Goal: Task Accomplishment & Management: Manage account settings

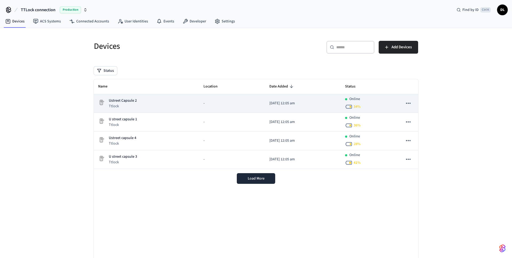
click at [410, 102] on icon "sticky table" at bounding box center [408, 103] width 7 height 7
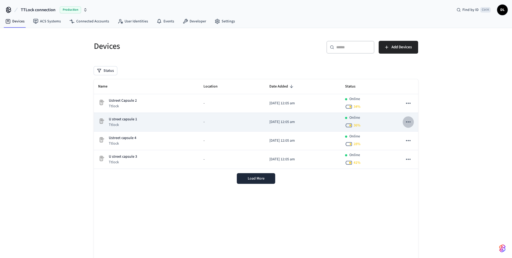
click at [407, 122] on icon "sticky table" at bounding box center [408, 121] width 5 height 1
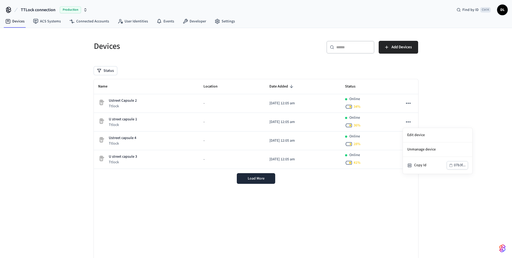
click at [448, 109] on div at bounding box center [256, 129] width 512 height 258
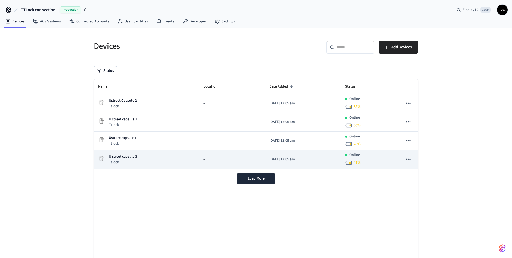
click at [185, 157] on div "U street capsule 3 Ttlock" at bounding box center [146, 159] width 97 height 11
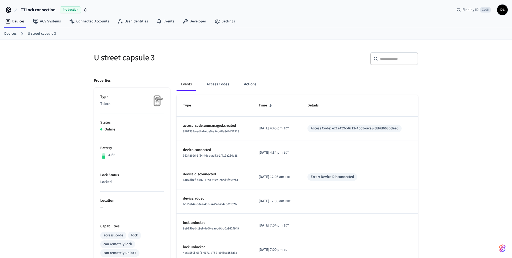
click at [42, 35] on link "U street capsule 3" at bounding box center [42, 34] width 28 height 6
click at [211, 84] on button "Access Codes" at bounding box center [217, 84] width 31 height 13
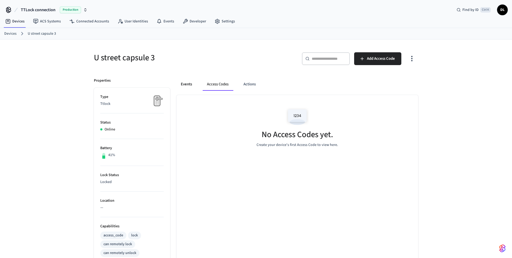
click at [188, 85] on button "Events" at bounding box center [186, 84] width 20 height 13
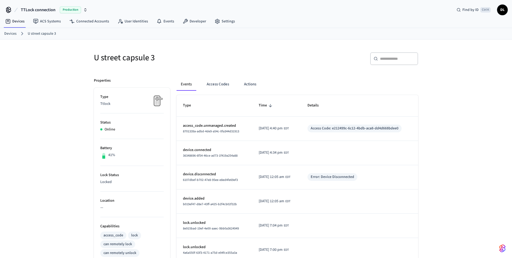
click at [9, 33] on link "Devices" at bounding box center [10, 34] width 12 height 6
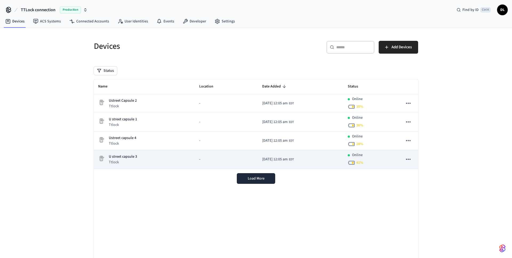
click at [411, 157] on icon "sticky table" at bounding box center [408, 159] width 7 height 7
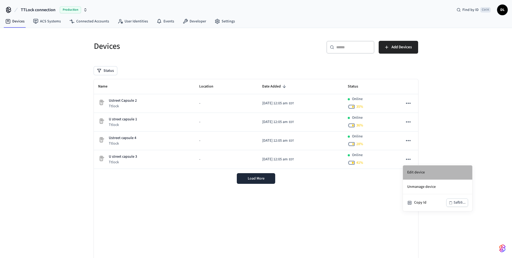
click at [411, 172] on li "Edit device" at bounding box center [437, 172] width 69 height 14
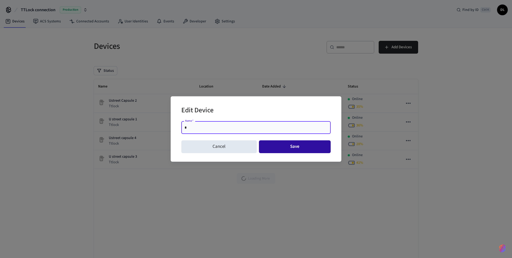
type input "*"
click at [288, 147] on button "Save" at bounding box center [295, 146] width 72 height 13
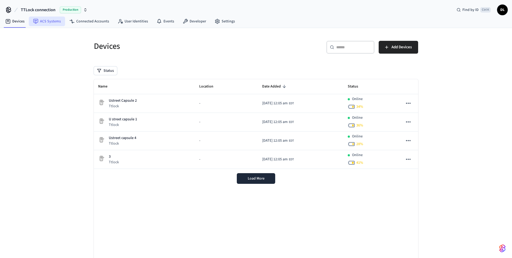
click at [50, 22] on link "ACS Systems" at bounding box center [47, 22] width 36 height 10
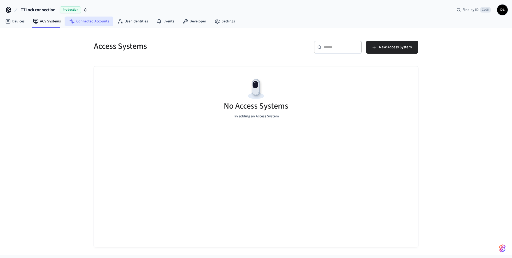
click at [83, 22] on link "Connected Accounts" at bounding box center [89, 22] width 48 height 10
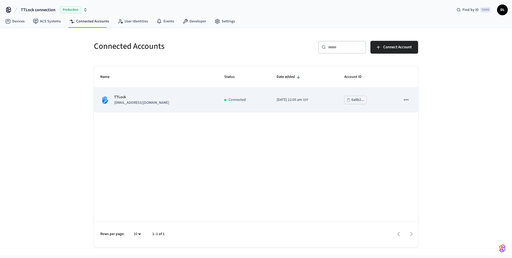
click at [160, 100] on div "TTLock capitalhostels@gmail.com" at bounding box center [155, 99] width 111 height 11
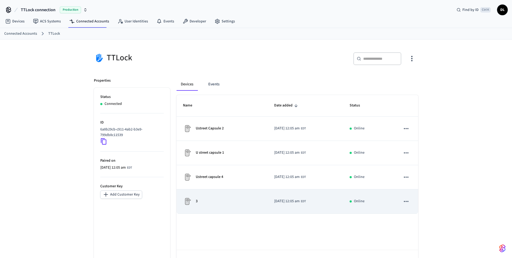
click at [206, 203] on div "3" at bounding box center [222, 201] width 78 height 9
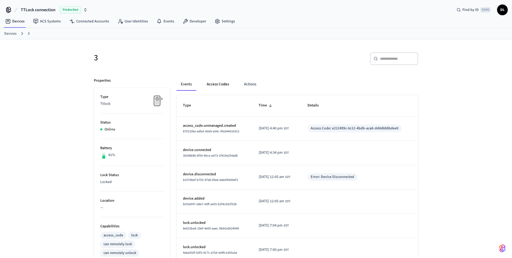
click at [214, 82] on button "Access Codes" at bounding box center [217, 84] width 31 height 13
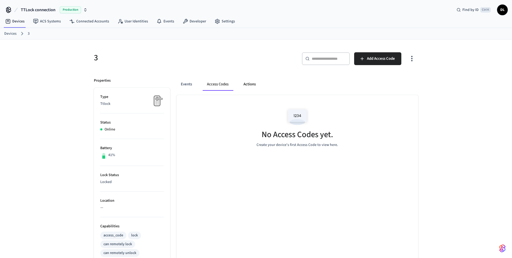
click at [252, 86] on button "Actions" at bounding box center [249, 84] width 21 height 13
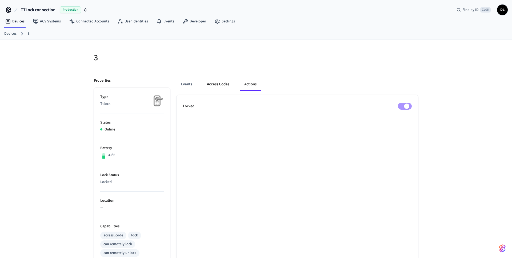
click at [222, 84] on button "Access Codes" at bounding box center [218, 84] width 31 height 13
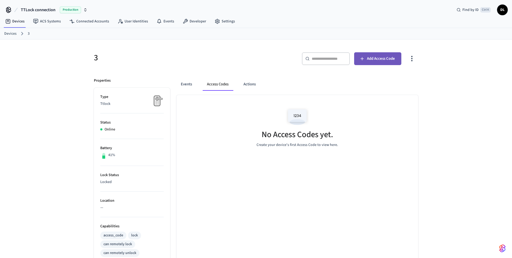
click at [372, 58] on span "Add Access Code" at bounding box center [381, 58] width 28 height 7
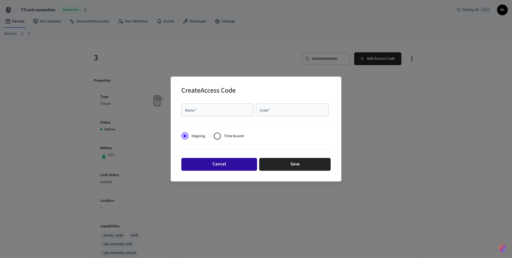
click at [216, 163] on button "Cancel" at bounding box center [219, 164] width 76 height 13
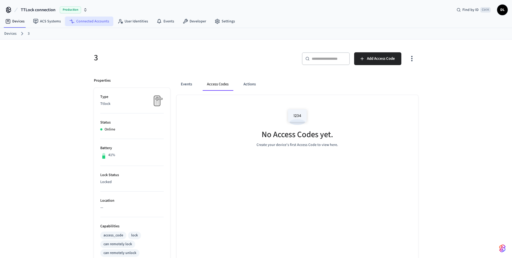
click at [83, 22] on link "Connected Accounts" at bounding box center [89, 22] width 48 height 10
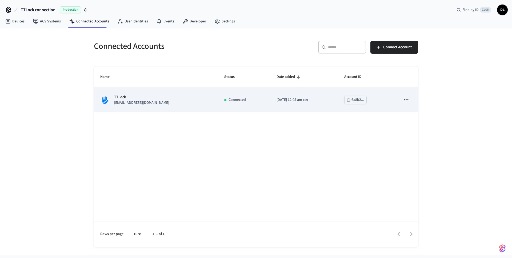
click at [355, 99] on div "6a8b2..." at bounding box center [357, 99] width 13 height 7
click at [407, 98] on icon "sticky table" at bounding box center [406, 99] width 7 height 7
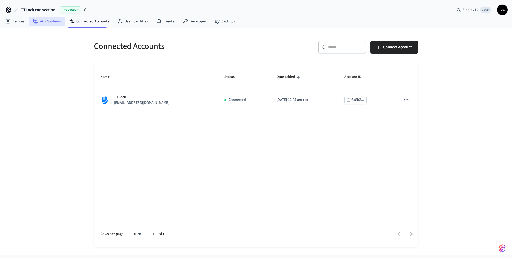
click at [53, 23] on link "ACS Systems" at bounding box center [47, 22] width 36 height 10
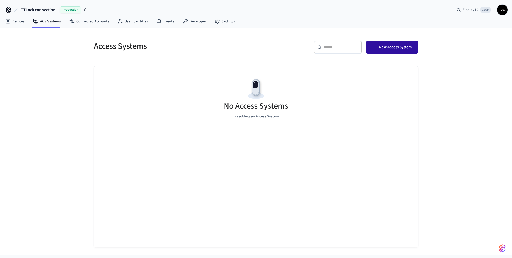
click at [388, 41] on button "New Access System" at bounding box center [392, 47] width 52 height 13
click at [16, 19] on link "Devices" at bounding box center [15, 22] width 28 height 10
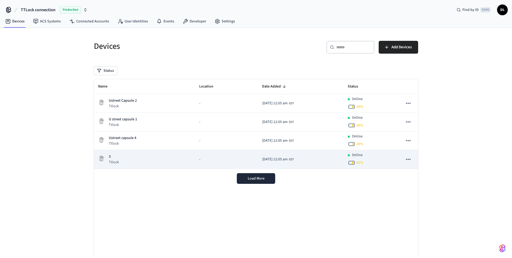
click at [177, 158] on div "3 Ttlock" at bounding box center [144, 159] width 92 height 11
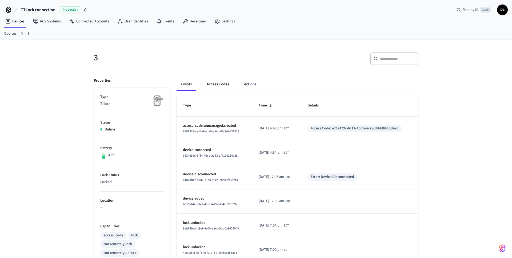
click at [217, 83] on button "Access Codes" at bounding box center [217, 84] width 31 height 13
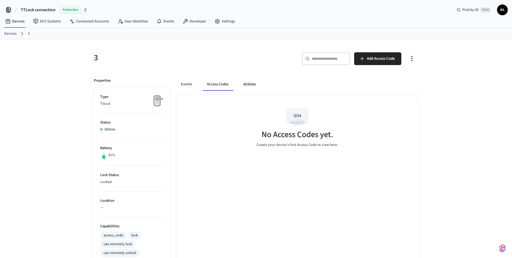
click at [250, 83] on button "Actions" at bounding box center [249, 84] width 21 height 13
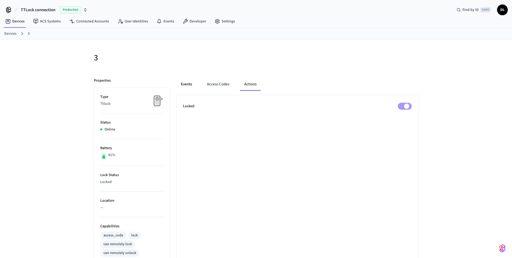
click at [183, 86] on button "Events" at bounding box center [186, 84] width 20 height 13
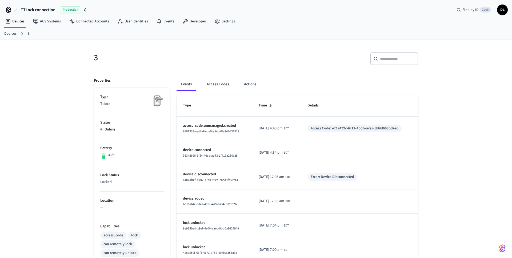
click at [106, 103] on p "Ttlock" at bounding box center [131, 104] width 63 height 6
click at [106, 162] on li "Battery 41%" at bounding box center [131, 152] width 63 height 27
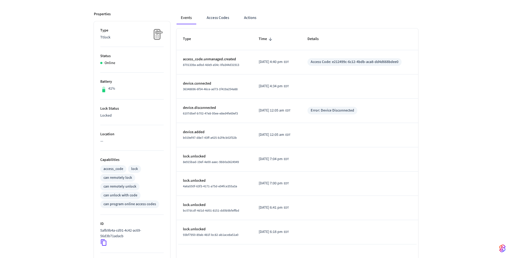
scroll to position [136, 0]
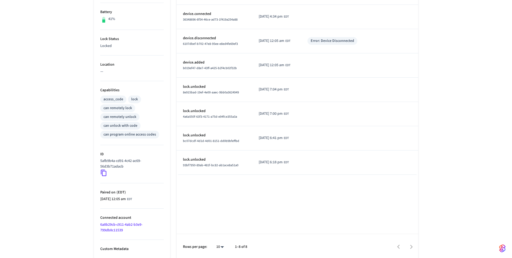
click at [109, 161] on p "5afb9b4a-cd91-4c42-ac69-56d3b71adacb" at bounding box center [130, 163] width 61 height 11
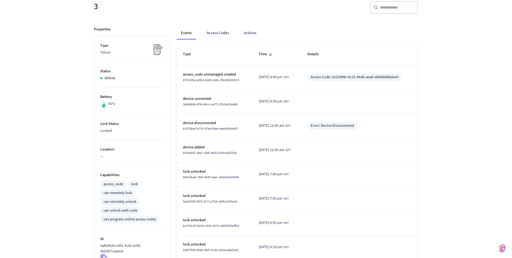
scroll to position [29, 0]
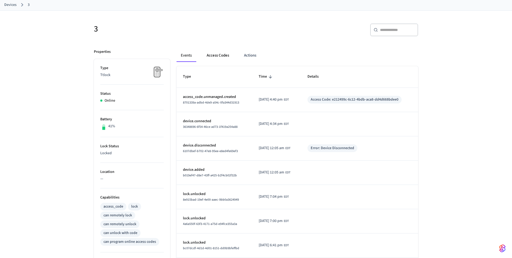
click at [212, 56] on button "Access Codes" at bounding box center [217, 55] width 31 height 13
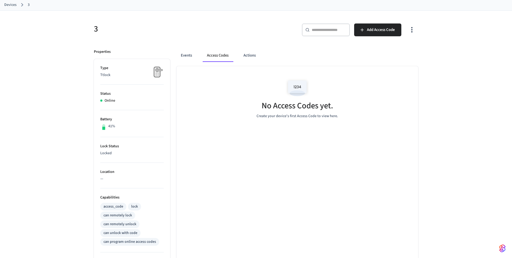
click at [299, 92] on img at bounding box center [297, 88] width 24 height 23
click at [297, 122] on div "No Access Codes yet. Create your device's first Access Code to view here." at bounding box center [297, 97] width 242 height 63
click at [296, 115] on p "Create your device's first Access Code to view here." at bounding box center [297, 116] width 82 height 6
click at [384, 27] on span "Add Access Code" at bounding box center [381, 29] width 28 height 7
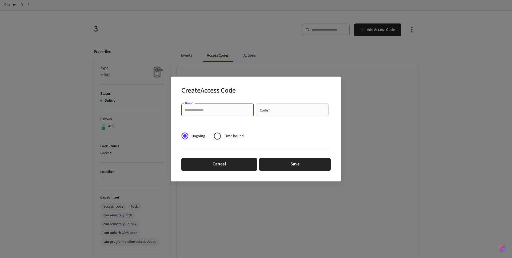
click at [209, 110] on input "Name   *" at bounding box center [217, 109] width 66 height 5
click at [264, 110] on input "Code   *" at bounding box center [292, 109] width 66 height 5
click at [225, 111] on input "Name   *" at bounding box center [217, 109] width 66 height 5
type input "**********"
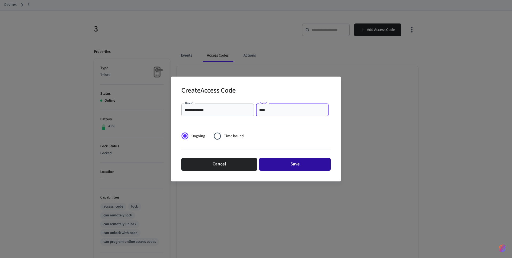
type input "****"
click at [286, 162] on button "Save" at bounding box center [294, 164] width 71 height 13
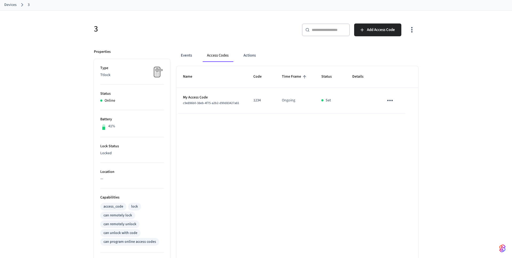
click at [394, 103] on button "sticky table" at bounding box center [390, 100] width 13 height 13
click at [395, 114] on li "Edit" at bounding box center [400, 118] width 25 height 14
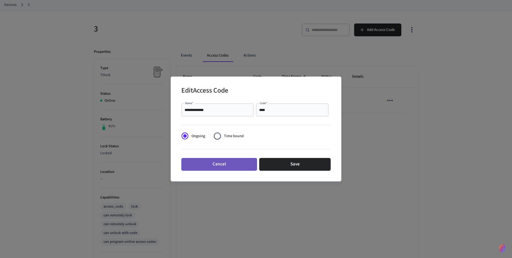
drag, startPoint x: 217, startPoint y: 168, endPoint x: 212, endPoint y: 169, distance: 4.9
click at [217, 168] on button "Cancel" at bounding box center [219, 164] width 76 height 13
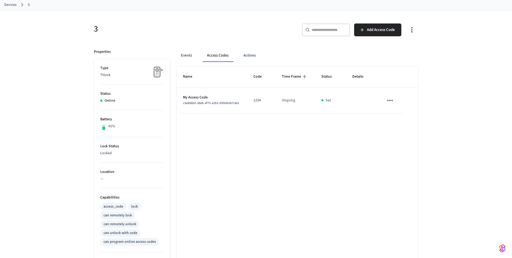
click at [109, 206] on div "access_code" at bounding box center [113, 207] width 20 height 6
click at [245, 55] on button "Actions" at bounding box center [249, 55] width 21 height 13
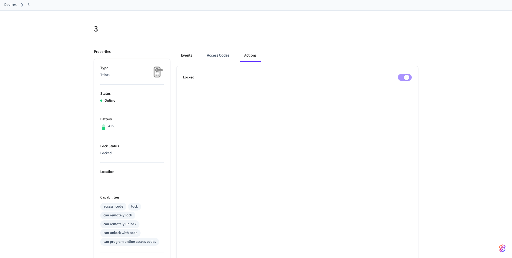
click at [192, 52] on button "Events" at bounding box center [186, 55] width 20 height 13
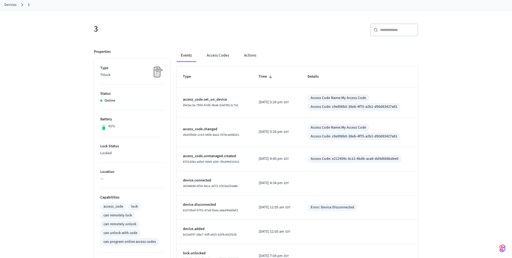
click at [138, 73] on p "Ttlock" at bounding box center [131, 75] width 63 height 6
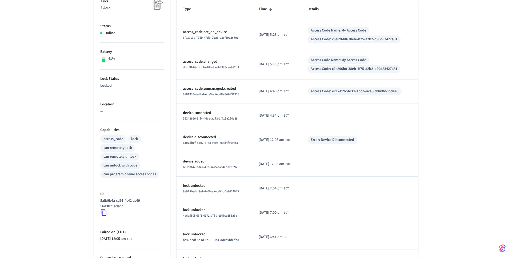
scroll to position [138, 0]
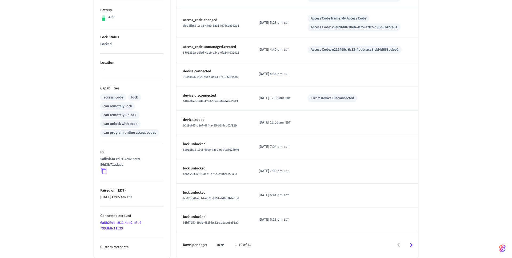
click at [121, 227] on link "6a8b29cb-c911-4ab2-b3e9-799db8c11539" at bounding box center [121, 225] width 42 height 11
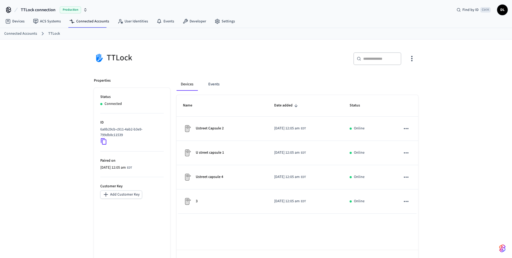
click at [118, 196] on button "Add Customer Key" at bounding box center [121, 194] width 42 height 8
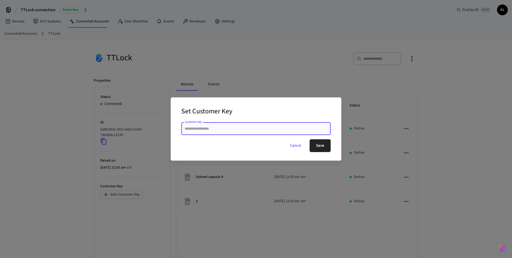
click at [297, 144] on button "Cancel" at bounding box center [296, 145] width 24 height 13
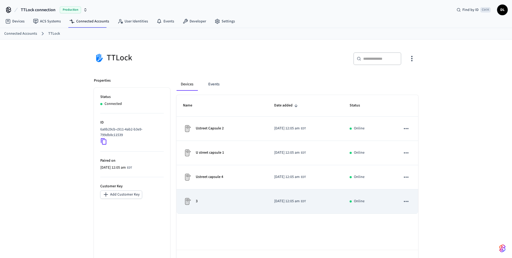
click at [217, 195] on td "3" at bounding box center [221, 201] width 91 height 24
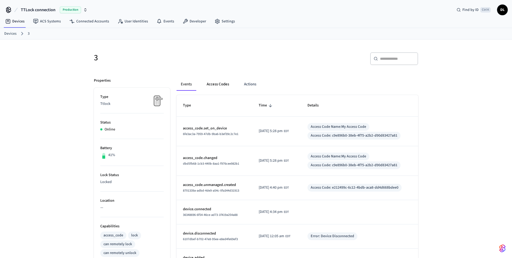
click at [219, 86] on button "Access Codes" at bounding box center [217, 84] width 31 height 13
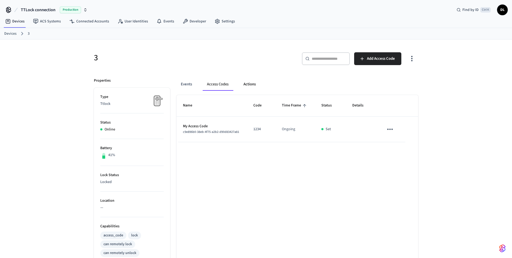
click at [254, 83] on button "Actions" at bounding box center [249, 84] width 21 height 13
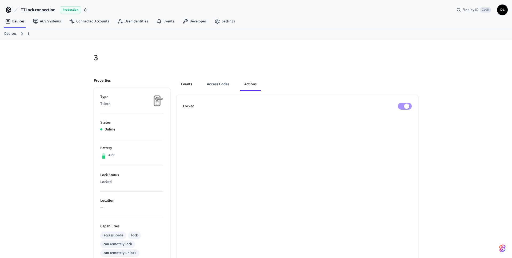
click at [191, 83] on button "Events" at bounding box center [186, 84] width 20 height 13
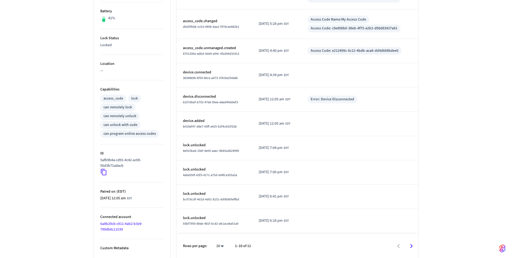
scroll to position [138, 0]
click at [114, 160] on p "5afb9b4a-cd91-4c42-ac69-56d3b71adacb" at bounding box center [130, 161] width 61 height 11
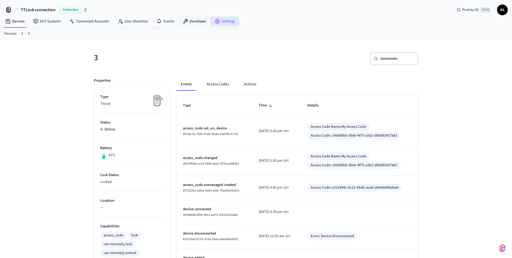
click at [225, 22] on link "Settings" at bounding box center [224, 22] width 29 height 10
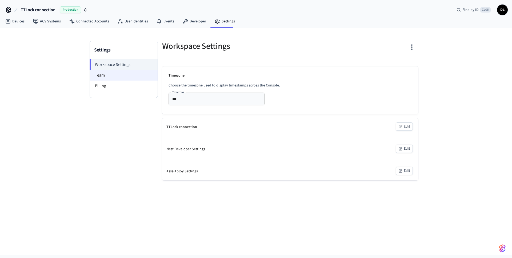
click at [116, 79] on li "Team" at bounding box center [124, 75] width 68 height 11
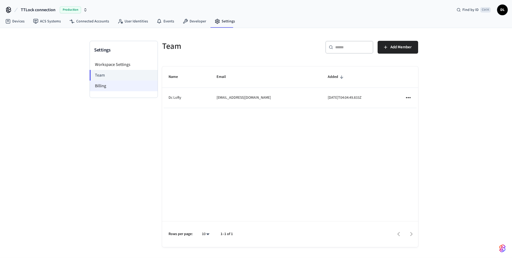
click at [112, 87] on li "Billing" at bounding box center [124, 86] width 68 height 11
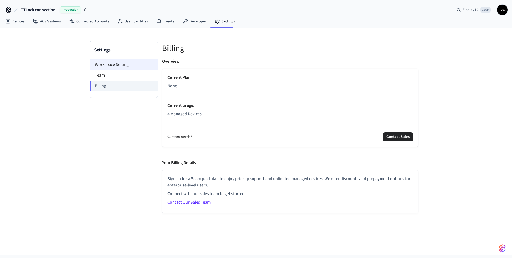
click at [115, 66] on li "Workspace Settings" at bounding box center [124, 64] width 68 height 11
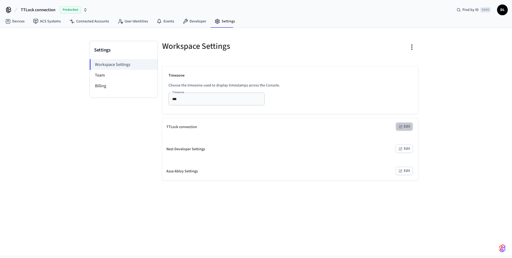
click at [410, 128] on button "Edit" at bounding box center [404, 126] width 17 height 8
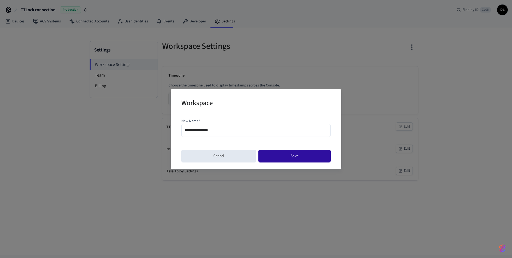
click at [289, 158] on button "Save" at bounding box center [294, 156] width 72 height 13
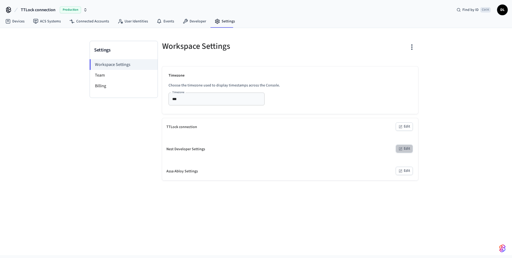
click at [404, 150] on button "Edit" at bounding box center [404, 148] width 17 height 8
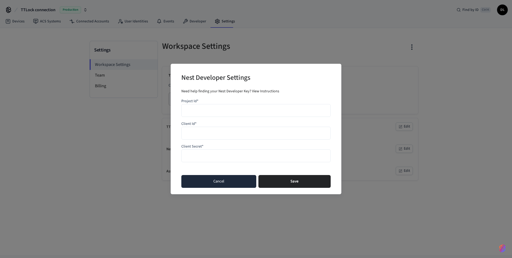
click at [215, 187] on button "Cancel" at bounding box center [218, 181] width 75 height 13
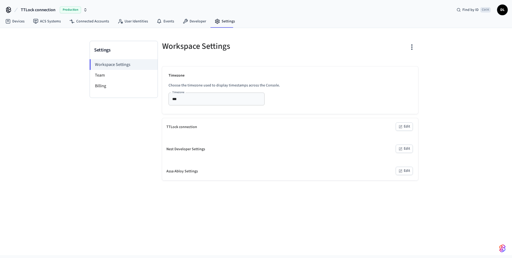
click at [403, 170] on button "Edit" at bounding box center [404, 171] width 17 height 8
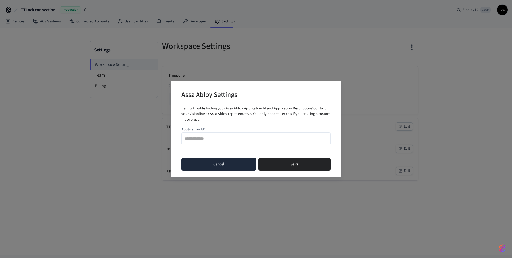
click at [213, 168] on button "Cancel" at bounding box center [218, 164] width 75 height 13
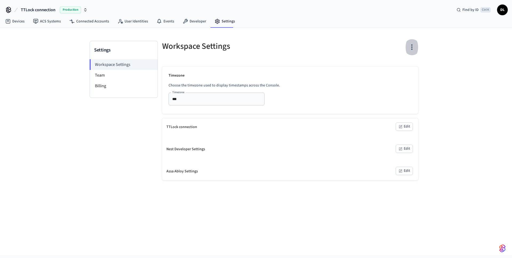
click at [411, 47] on icon "button" at bounding box center [412, 47] width 8 height 8
click at [346, 49] on div at bounding box center [256, 129] width 512 height 258
click at [200, 24] on link "Developer" at bounding box center [194, 22] width 32 height 10
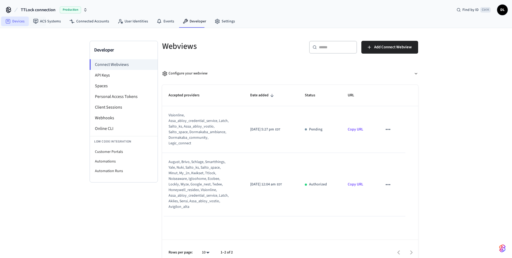
click at [18, 22] on link "Devices" at bounding box center [15, 22] width 28 height 10
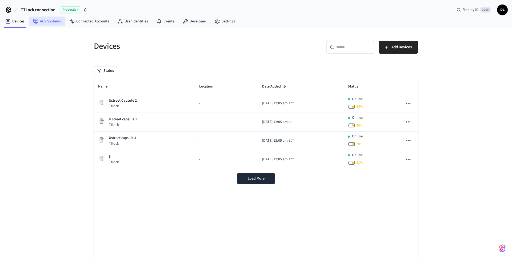
click at [42, 22] on link "ACS Systems" at bounding box center [47, 22] width 36 height 10
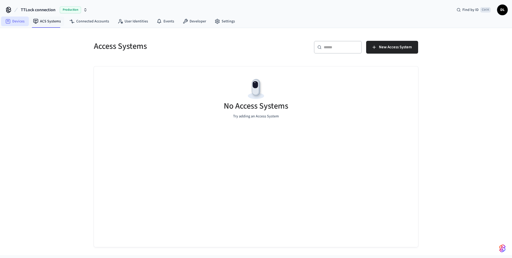
click at [20, 22] on link "Devices" at bounding box center [15, 22] width 28 height 10
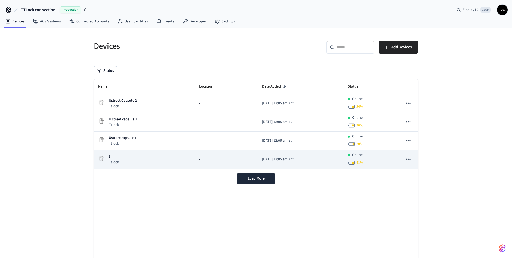
click at [156, 158] on div "3 Ttlock" at bounding box center [144, 159] width 92 height 11
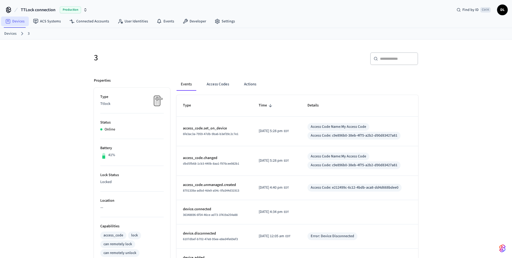
click at [18, 21] on link "Devices" at bounding box center [15, 22] width 28 height 10
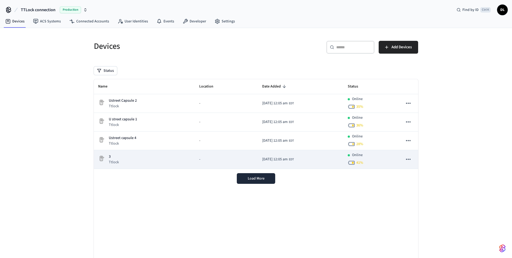
click at [149, 158] on div "3 Ttlock" at bounding box center [144, 159] width 92 height 11
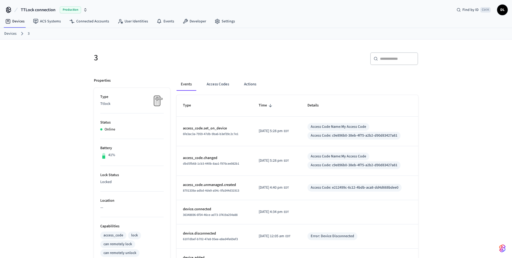
click at [95, 60] on h5 "3" at bounding box center [173, 57] width 159 height 11
click at [22, 34] on icon at bounding box center [22, 33] width 2 height 3
click at [28, 33] on ol "Devices 3" at bounding box center [258, 33] width 508 height 7
click at [42, 25] on link "ACS Systems" at bounding box center [47, 22] width 36 height 10
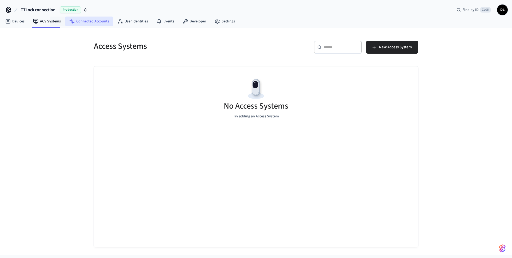
click at [84, 22] on link "Connected Accounts" at bounding box center [89, 22] width 48 height 10
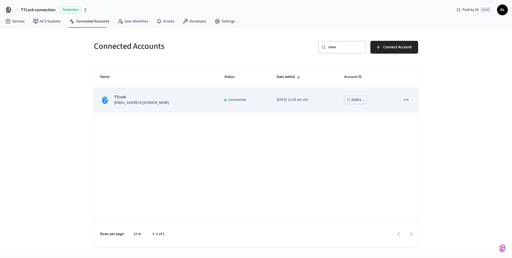
click at [137, 99] on p "TTLock" at bounding box center [141, 97] width 55 height 6
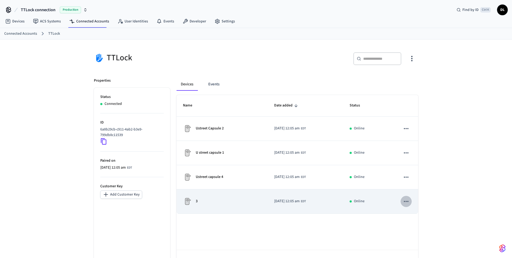
click at [408, 203] on icon "sticky table" at bounding box center [406, 201] width 7 height 7
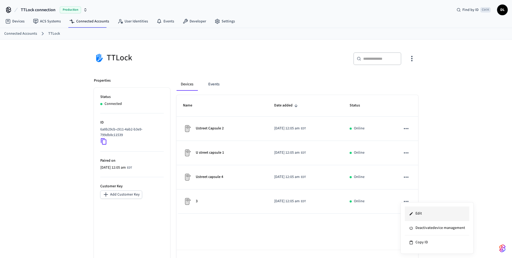
click at [417, 214] on li "Edit" at bounding box center [437, 213] width 65 height 14
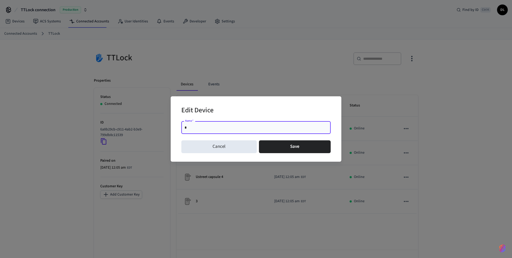
drag, startPoint x: 184, startPoint y: 129, endPoint x: 166, endPoint y: 130, distance: 18.1
click at [184, 130] on input "*" at bounding box center [255, 127] width 143 height 5
type input "**********"
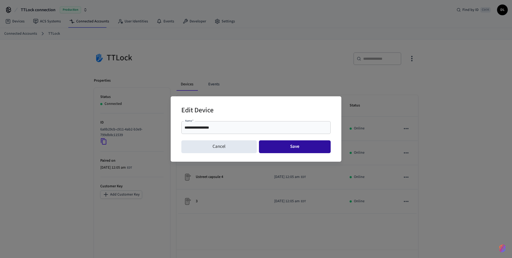
click at [291, 145] on button "Save" at bounding box center [295, 146] width 72 height 13
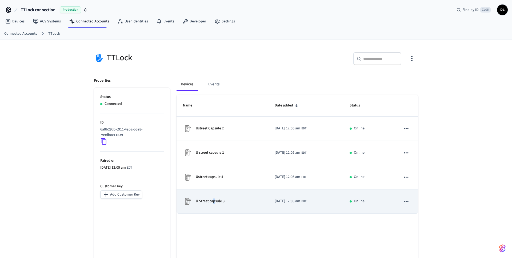
click at [214, 199] on p "U Street capsule 3" at bounding box center [210, 201] width 29 height 6
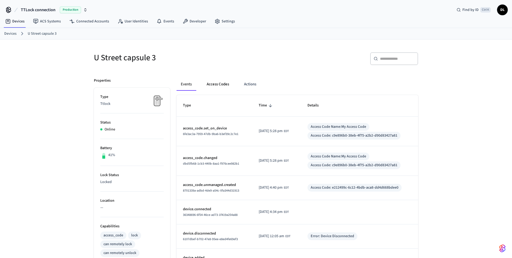
click at [222, 85] on button "Access Codes" at bounding box center [217, 84] width 31 height 13
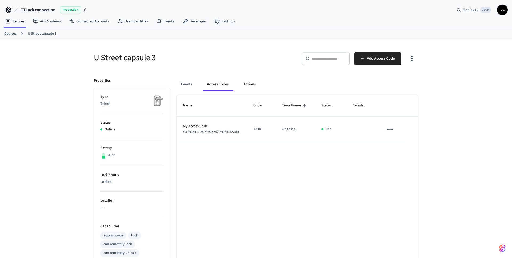
click at [248, 83] on button "Actions" at bounding box center [249, 84] width 21 height 13
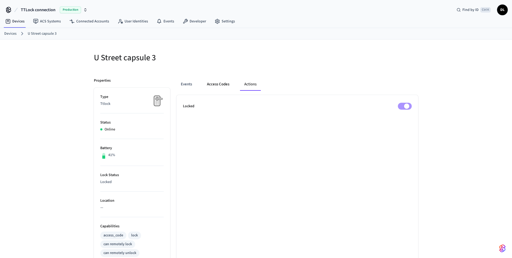
click at [227, 85] on button "Access Codes" at bounding box center [218, 84] width 31 height 13
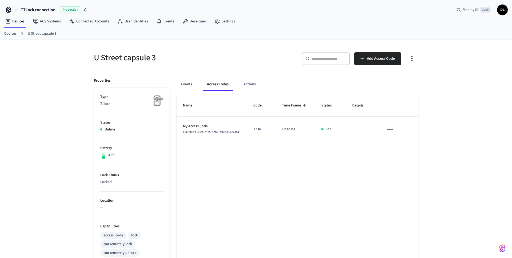
click at [390, 128] on icon "sticky table" at bounding box center [390, 129] width 8 height 8
click at [430, 127] on div at bounding box center [256, 129] width 512 height 258
click at [395, 133] on td "sticky table" at bounding box center [391, 129] width 28 height 26
click at [392, 132] on icon "sticky table" at bounding box center [390, 129] width 8 height 8
click at [398, 141] on li "Edit" at bounding box center [402, 145] width 25 height 14
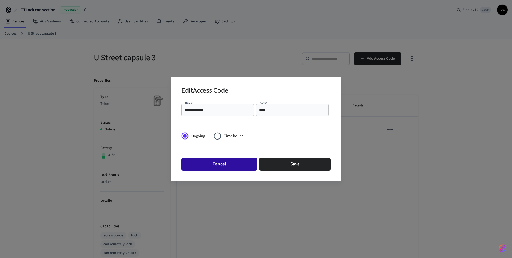
click at [208, 162] on button "Cancel" at bounding box center [219, 164] width 76 height 13
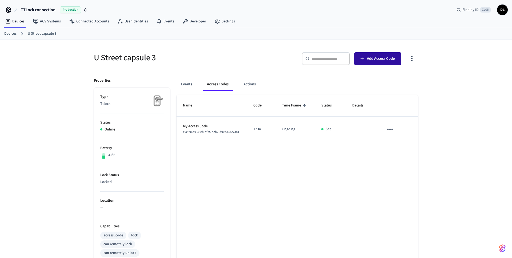
click at [372, 63] on button "Add Access Code" at bounding box center [377, 58] width 47 height 13
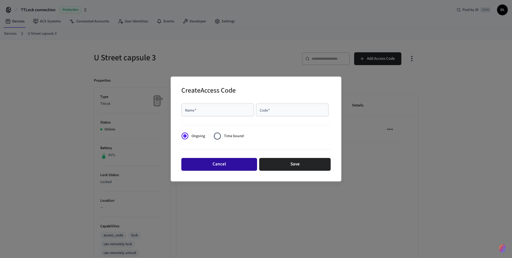
click at [231, 159] on button "Cancel" at bounding box center [219, 164] width 76 height 13
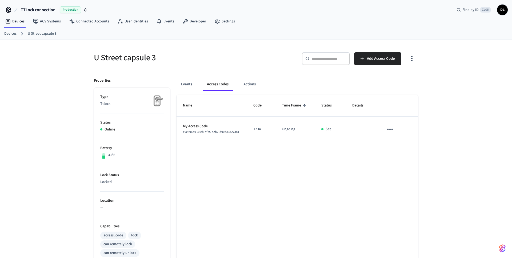
click at [413, 60] on icon "button" at bounding box center [412, 58] width 8 height 8
click at [242, 86] on div at bounding box center [256, 129] width 512 height 258
click at [256, 83] on button "Actions" at bounding box center [249, 84] width 21 height 13
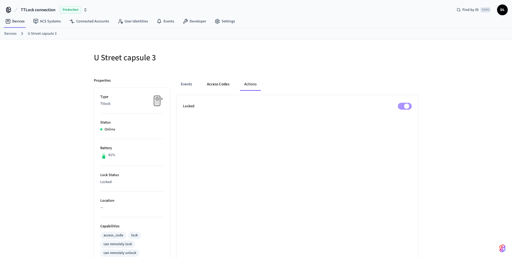
click at [222, 86] on button "Access Codes" at bounding box center [218, 84] width 31 height 13
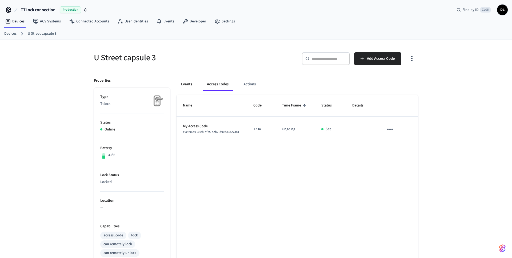
click at [188, 85] on button "Events" at bounding box center [186, 84] width 20 height 13
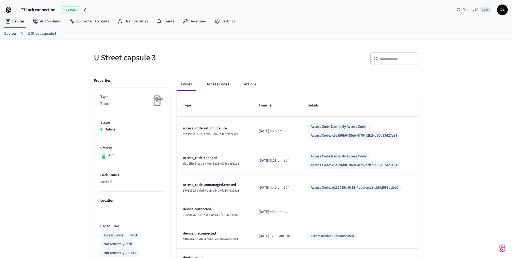
click at [212, 82] on button "Access Codes" at bounding box center [217, 84] width 31 height 13
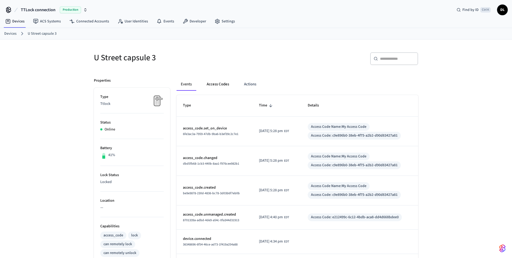
click at [216, 82] on button "Access Codes" at bounding box center [217, 84] width 31 height 13
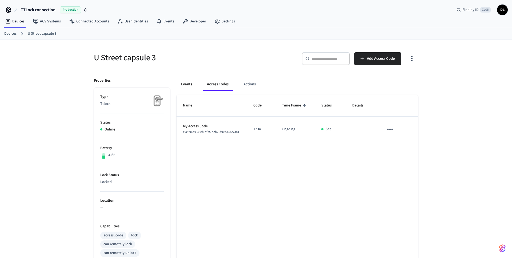
click at [187, 88] on button "Events" at bounding box center [186, 84] width 20 height 13
